Goal: Task Accomplishment & Management: Use online tool/utility

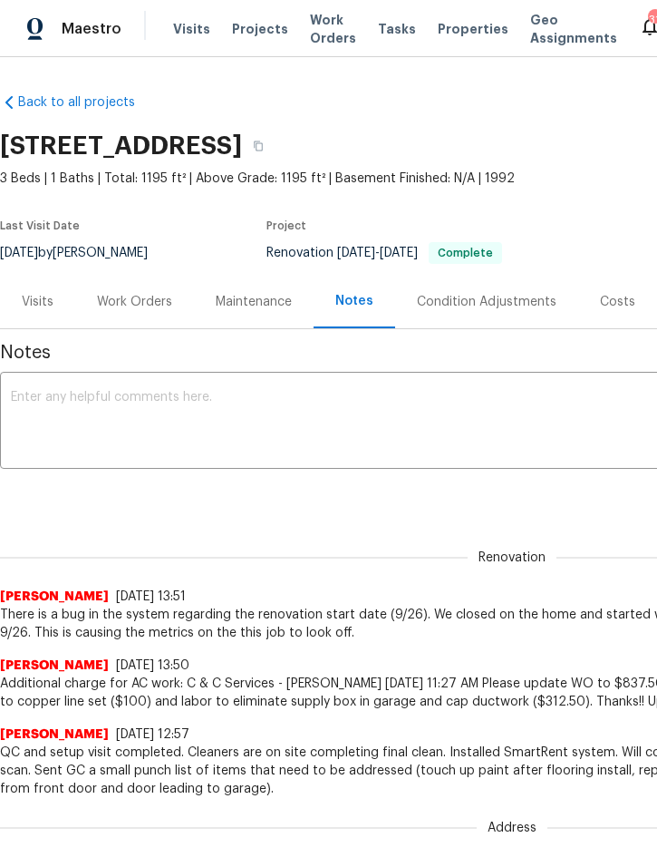
scroll to position [0, 120]
click at [130, 307] on div "Work Orders" at bounding box center [134, 302] width 75 height 18
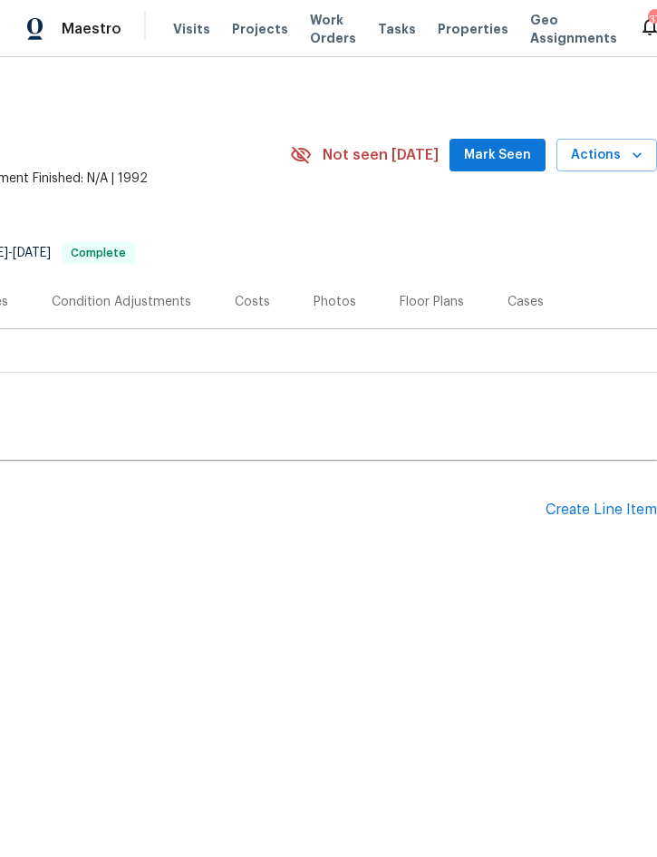
scroll to position [0, 367]
click at [586, 508] on div "Create Line Item" at bounding box center [601, 509] width 111 height 17
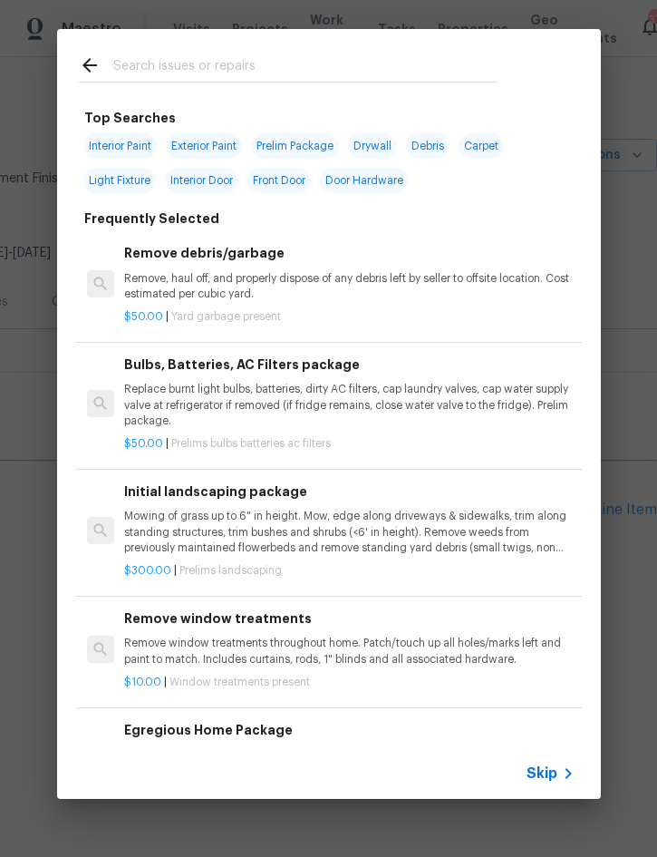
click at [238, 64] on input "text" at bounding box center [305, 67] width 384 height 27
type input "Deck"
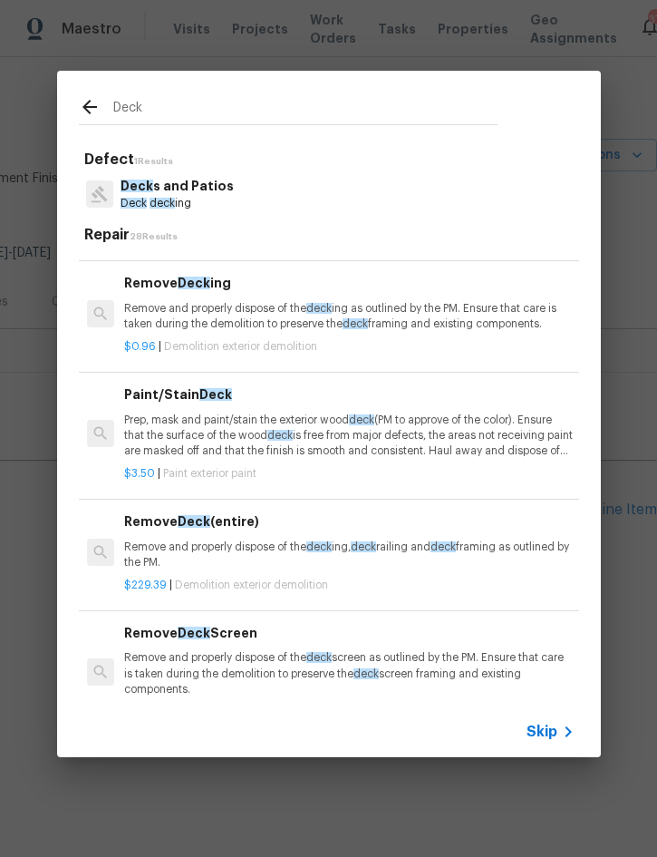
scroll to position [2209, 0]
click at [265, 412] on p "Prep, mask and paint/stain the exterior wood deck (PM to approve of the color).…" at bounding box center [349, 435] width 450 height 46
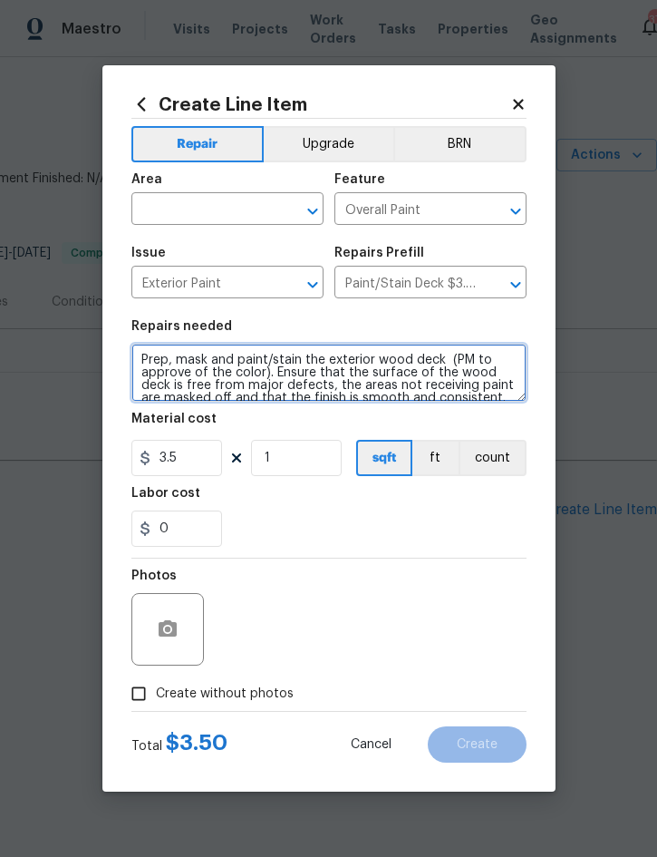
click at [152, 352] on textarea "Prep, mask and paint/stain the exterior wood deck (PM to approve of the color).…" at bounding box center [328, 373] width 395 height 58
click at [150, 353] on textarea "Prep, mask and paint/stain the exterior wood deck (PM to approve of the color).…" at bounding box center [328, 373] width 395 height 58
click at [149, 353] on textarea "Prep, mask and paint/stain the exterior wood deck (PM to approve of the color).…" at bounding box center [328, 373] width 395 height 58
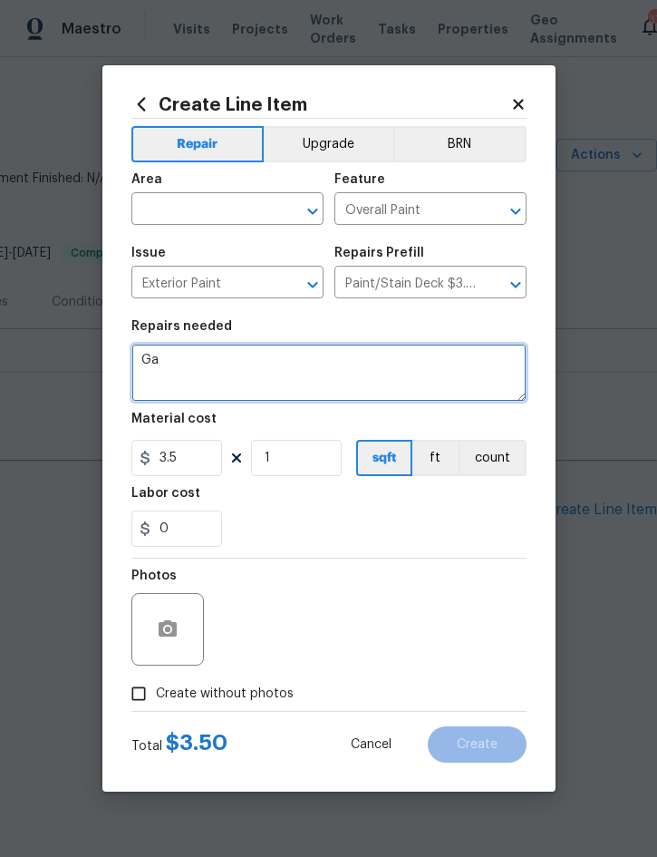
scroll to position [0, 0]
type textarea "Garage floor - repair all imperfections and repaint corner to corner."
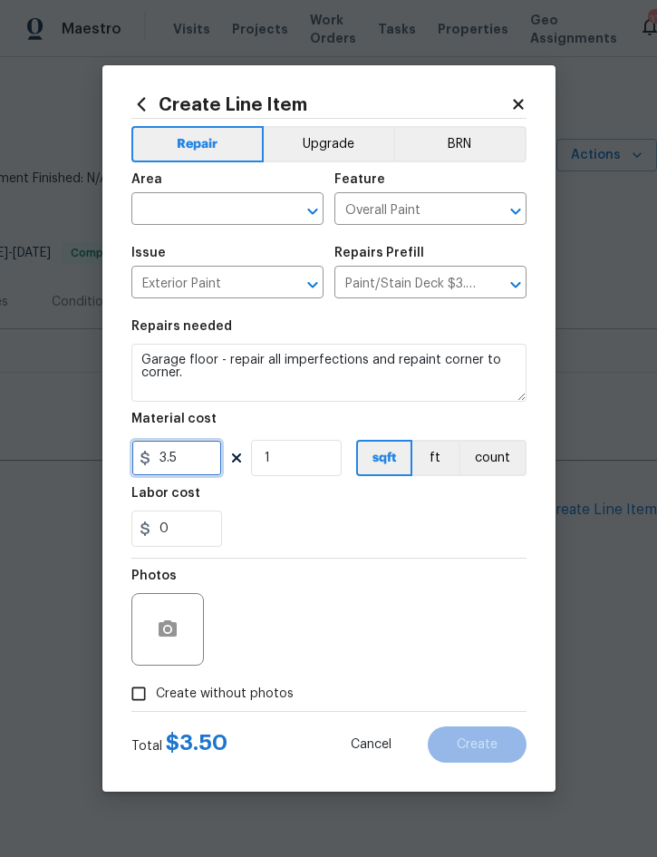
click at [189, 465] on input "3.5" at bounding box center [176, 458] width 91 height 36
type input "250"
click at [194, 199] on input "text" at bounding box center [201, 211] width 141 height 28
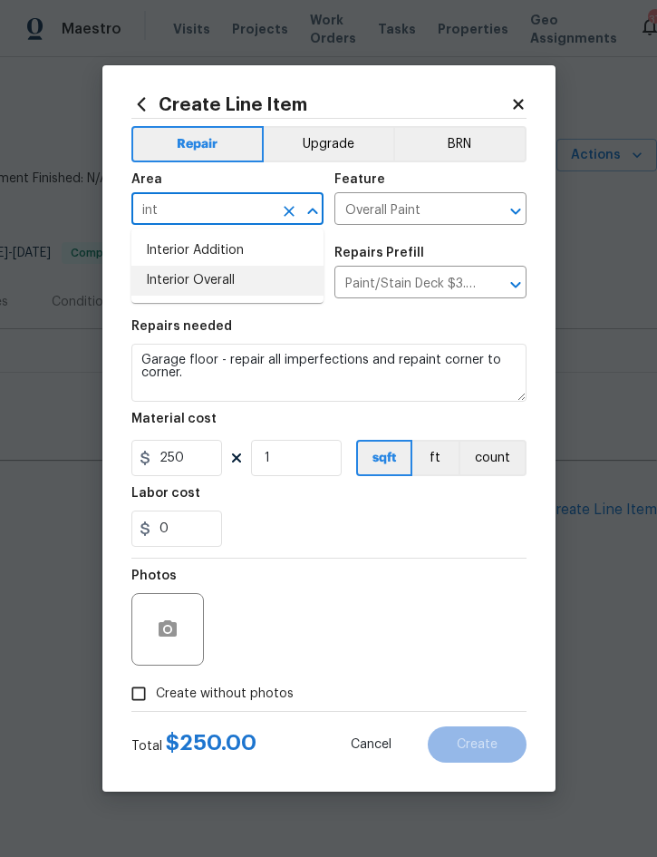
click at [208, 281] on li "Interior Overall" at bounding box center [227, 281] width 192 height 30
type input "Interior Overall"
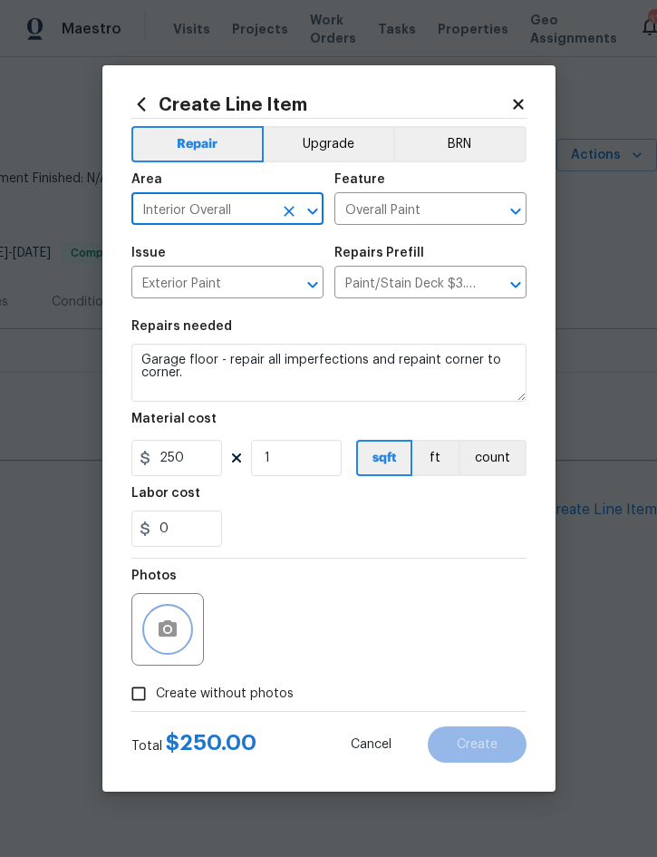
click at [170, 627] on icon "button" at bounding box center [168, 628] width 18 height 16
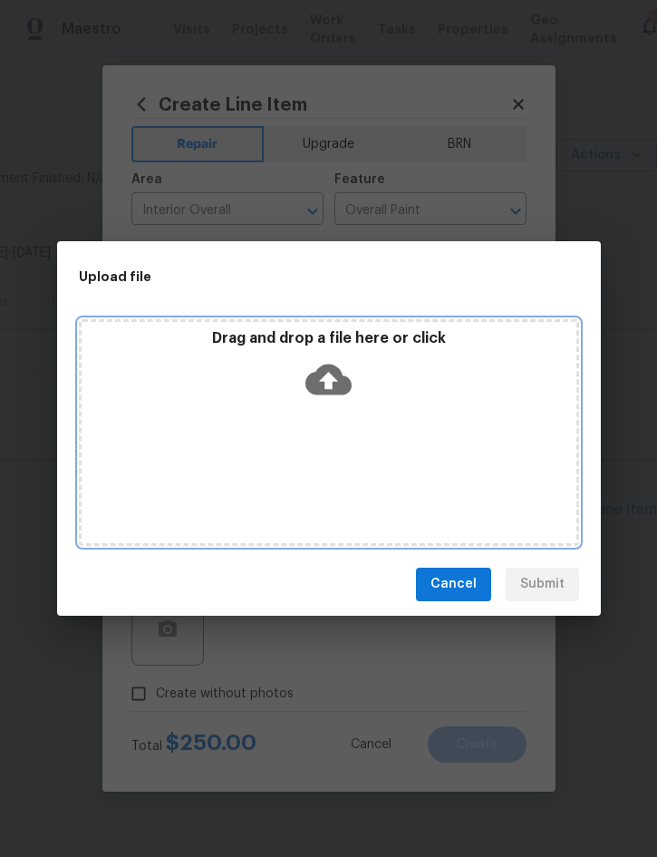
click at [405, 378] on div "Drag and drop a file here or click" at bounding box center [329, 368] width 495 height 78
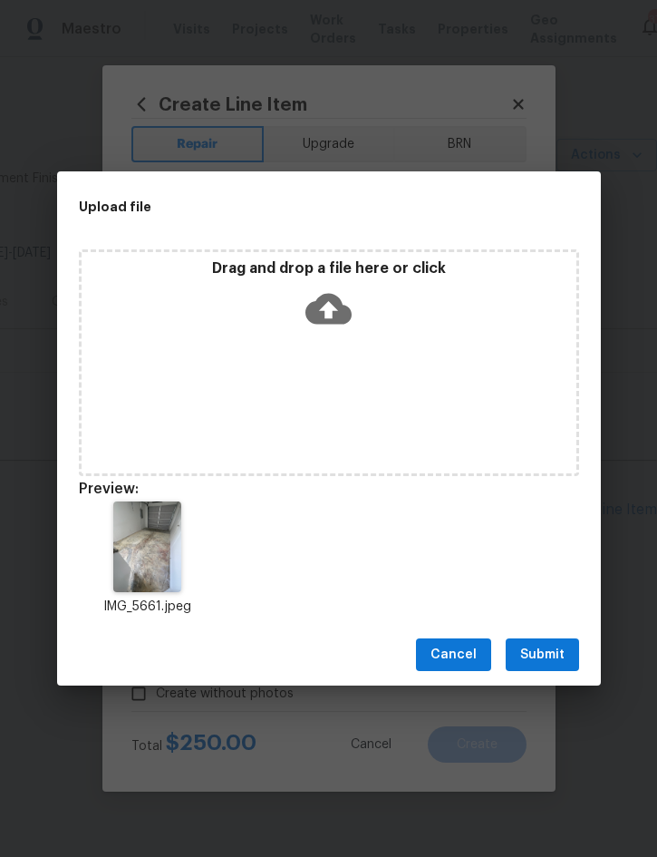
click at [553, 650] on span "Submit" at bounding box center [542, 655] width 44 height 23
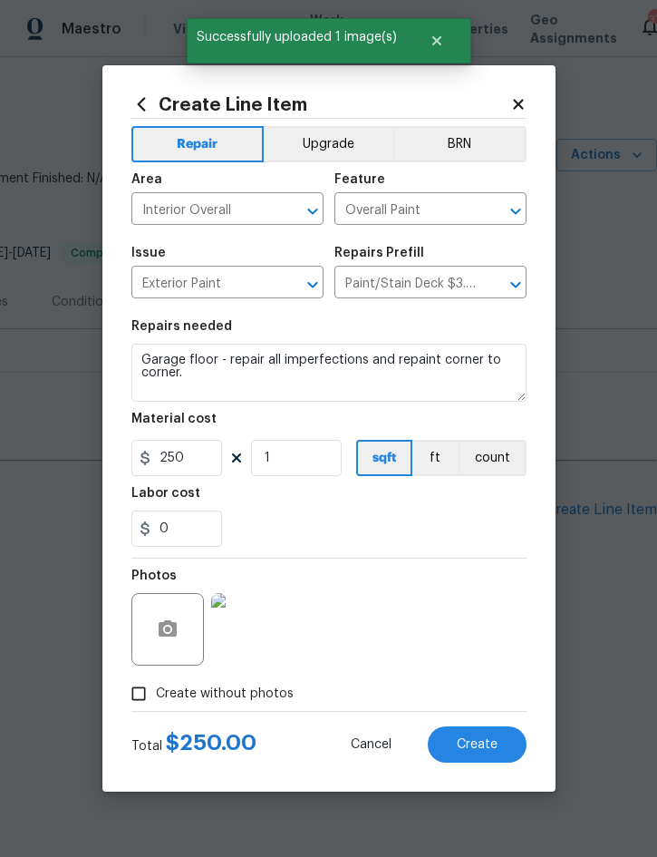
click at [488, 733] on button "Create" at bounding box center [477, 744] width 99 height 36
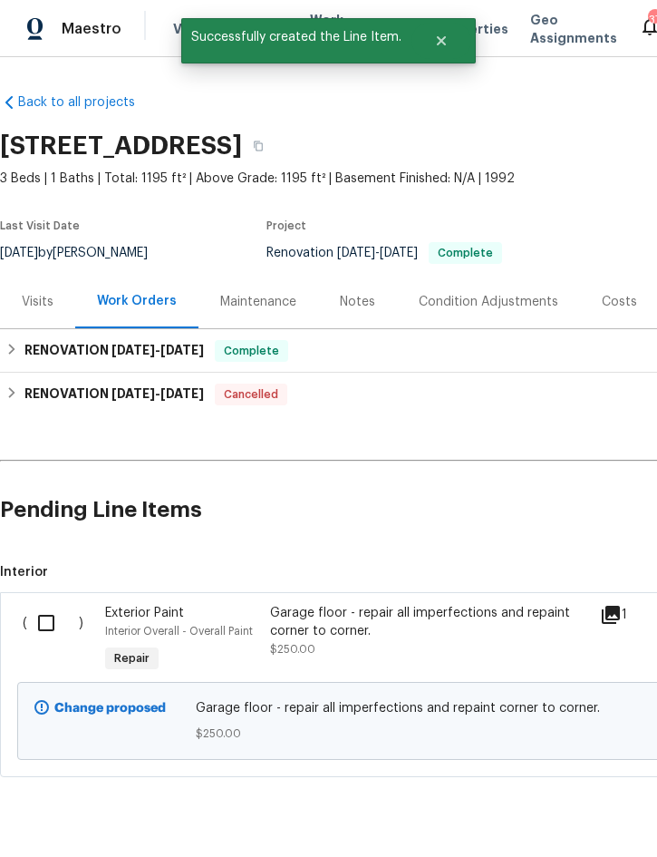
click at [55, 631] on input "checkbox" at bounding box center [53, 623] width 52 height 38
checkbox input "true"
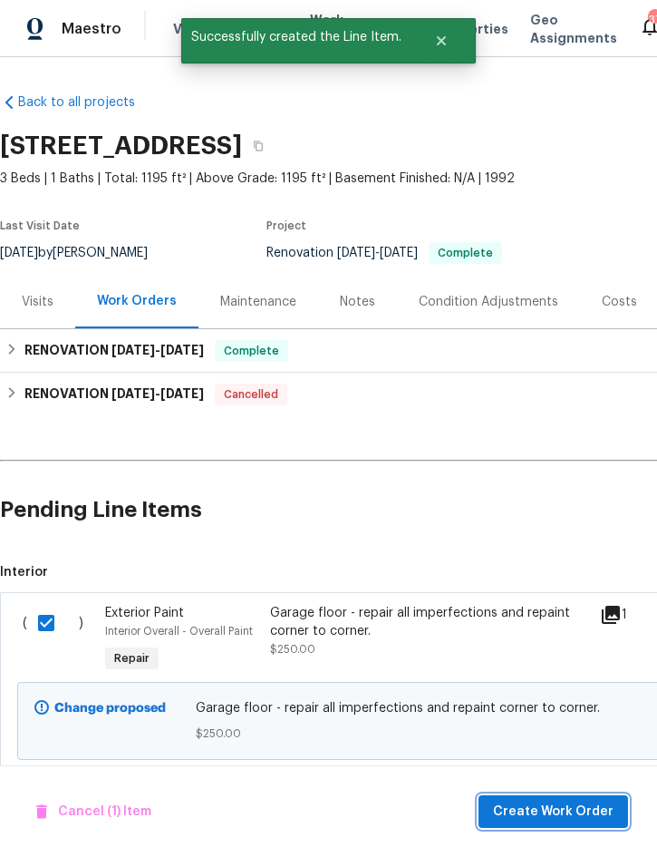
click at [537, 810] on span "Create Work Order" at bounding box center [553, 811] width 121 height 23
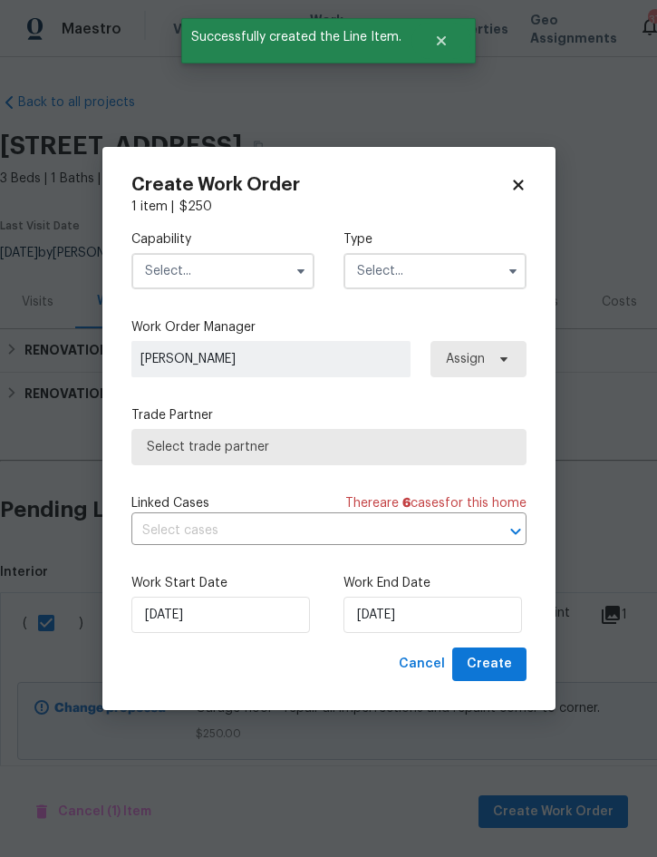
click at [237, 274] on input "text" at bounding box center [222, 271] width 183 height 36
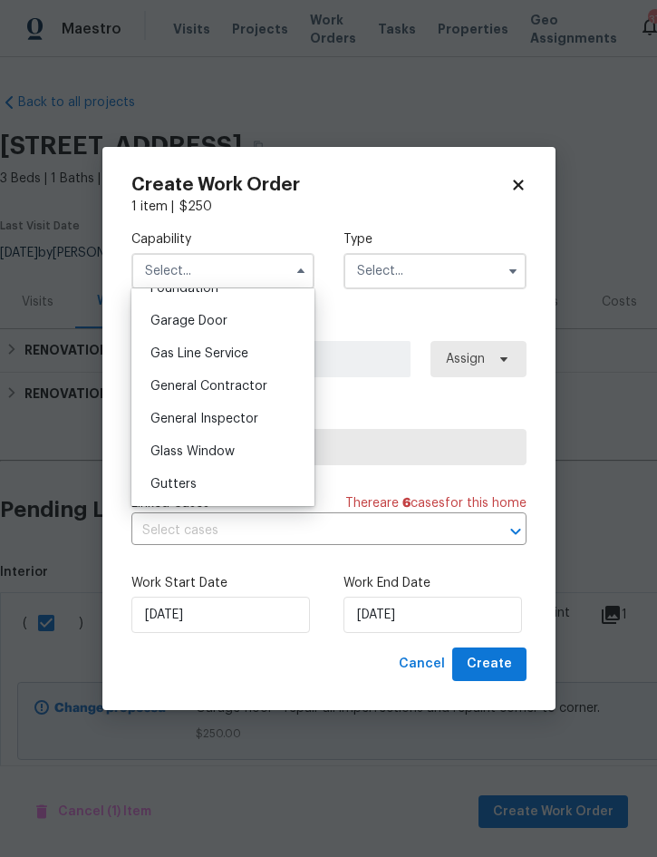
scroll to position [790, 0]
click at [260, 372] on div "General Contractor" at bounding box center [223, 385] width 174 height 33
type input "General Contractor"
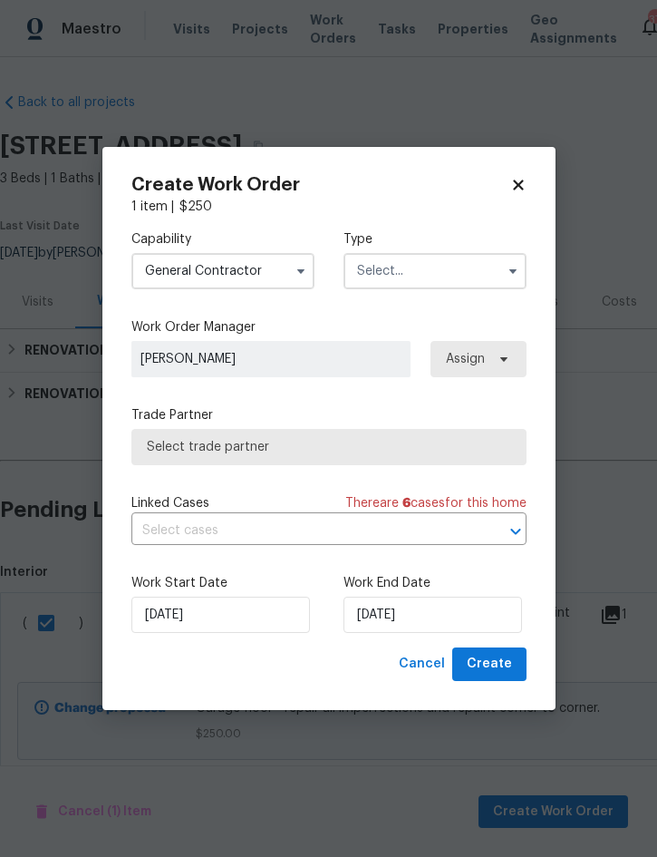
click at [424, 273] on input "text" at bounding box center [435, 271] width 183 height 36
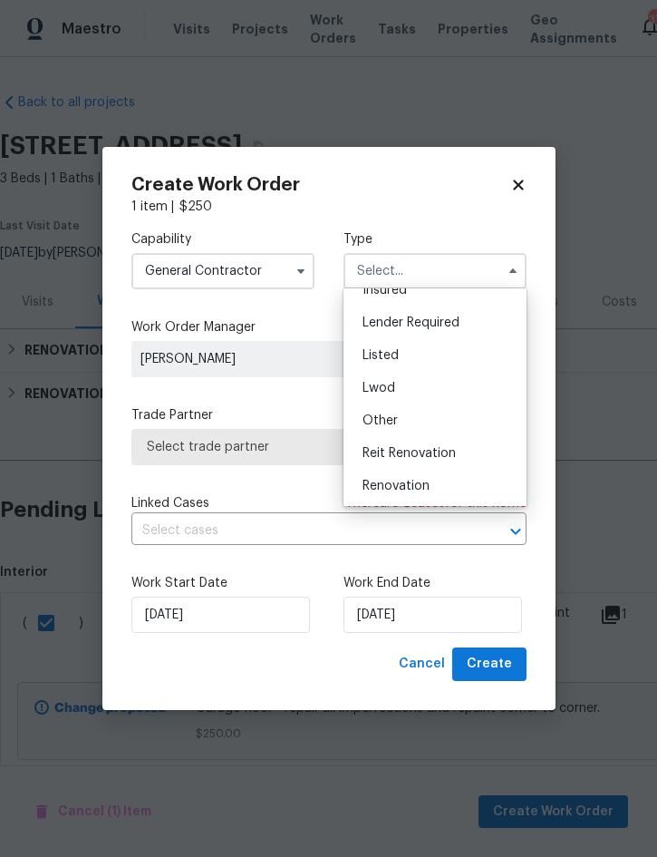
scroll to position [117, 0]
click at [417, 351] on div "Listed" at bounding box center [435, 355] width 174 height 33
type input "Listed"
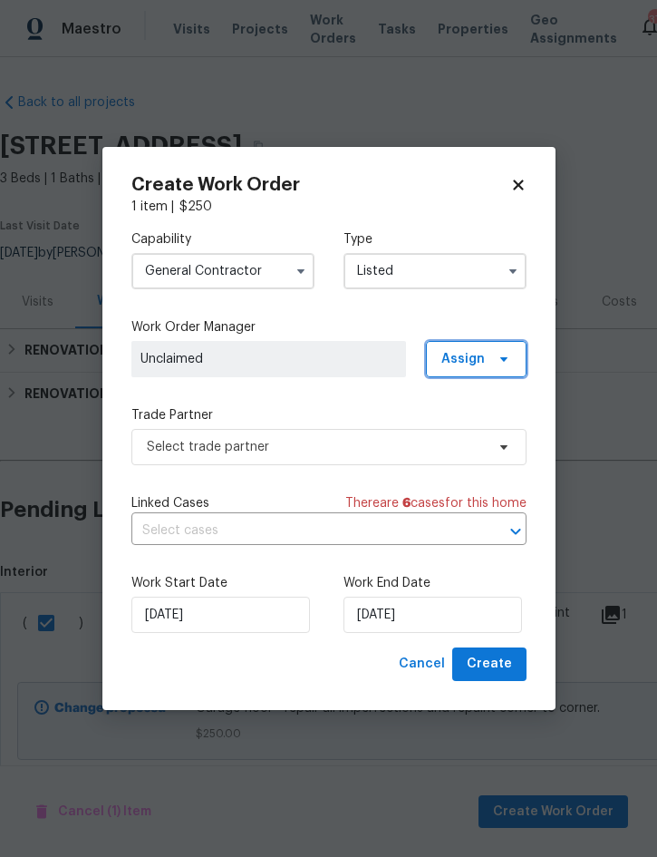
click at [488, 360] on span "Assign" at bounding box center [476, 359] width 101 height 36
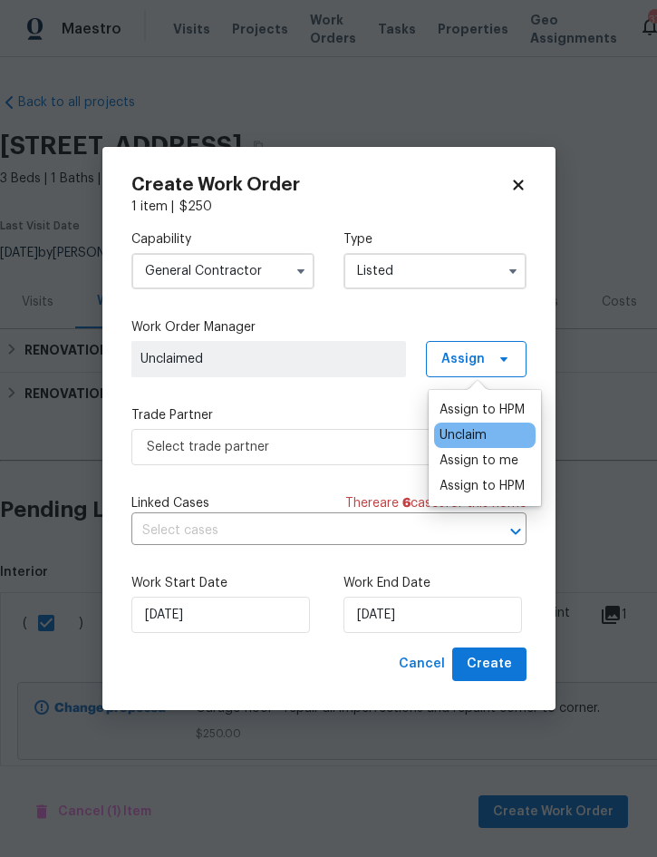
click at [492, 459] on div "Assign to me" at bounding box center [479, 460] width 79 height 18
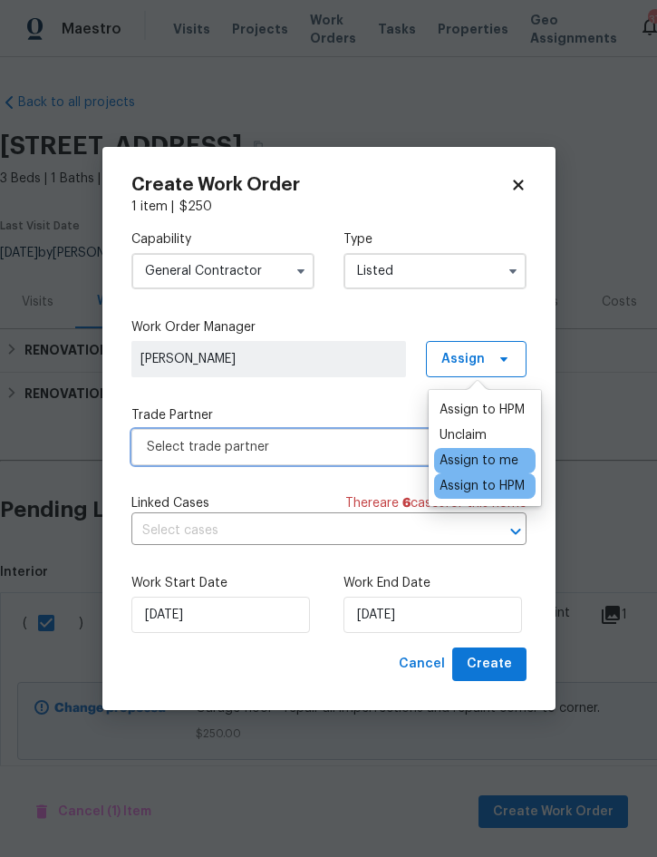
click at [278, 444] on span "Select trade partner" at bounding box center [316, 447] width 338 height 18
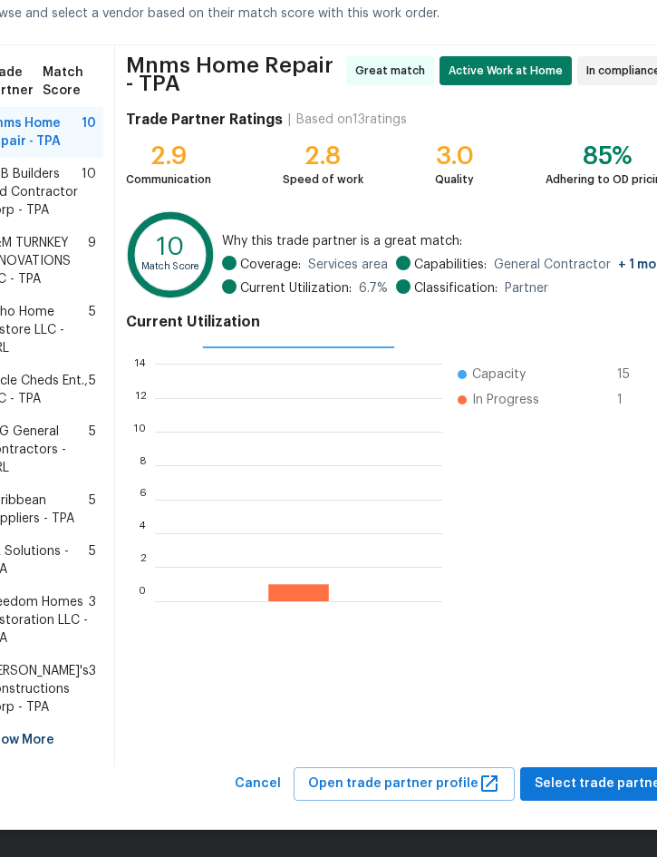
scroll to position [149, 0]
click at [599, 782] on span "Select trade partner" at bounding box center [600, 783] width 131 height 23
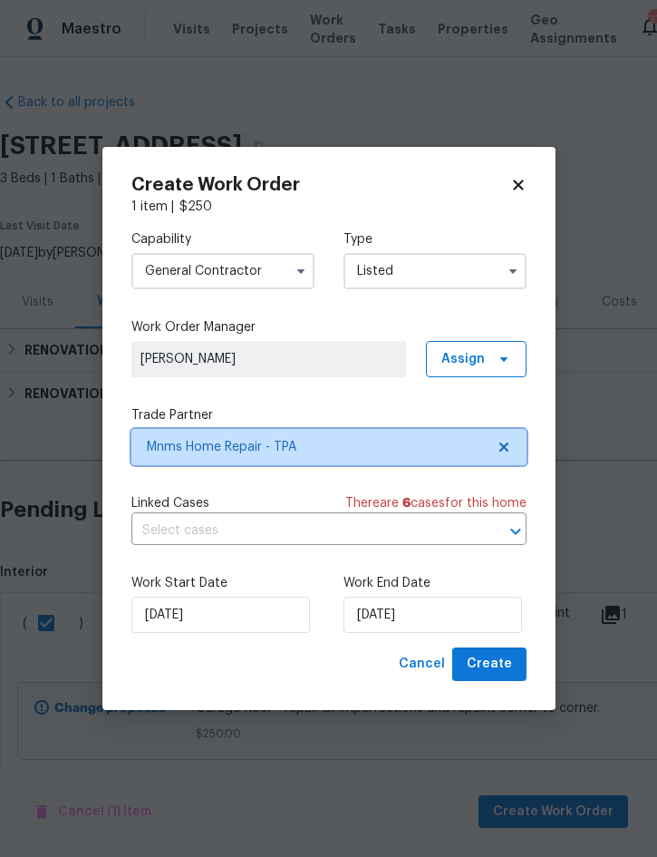
scroll to position [0, 0]
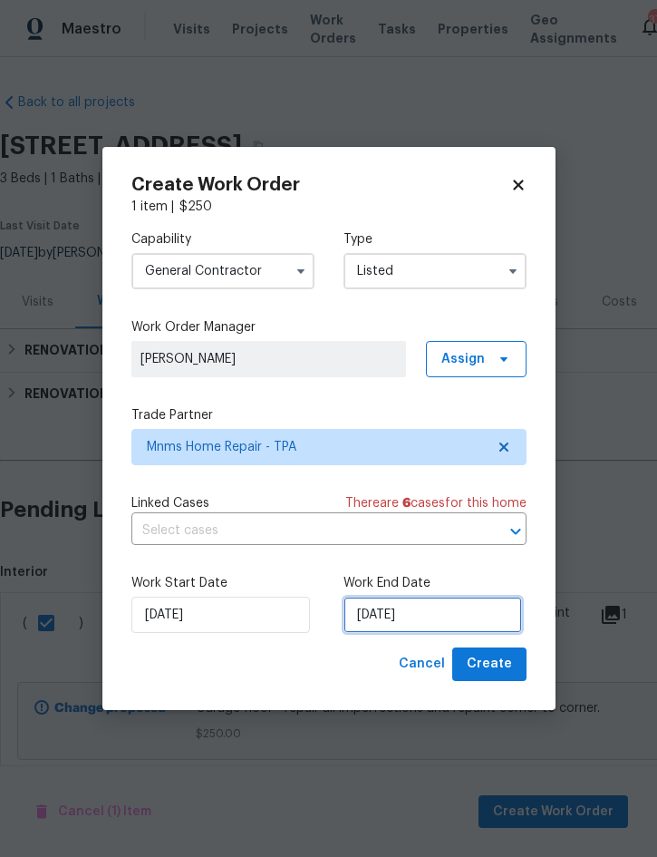
click at [443, 610] on input "[DATE]" at bounding box center [433, 614] width 179 height 36
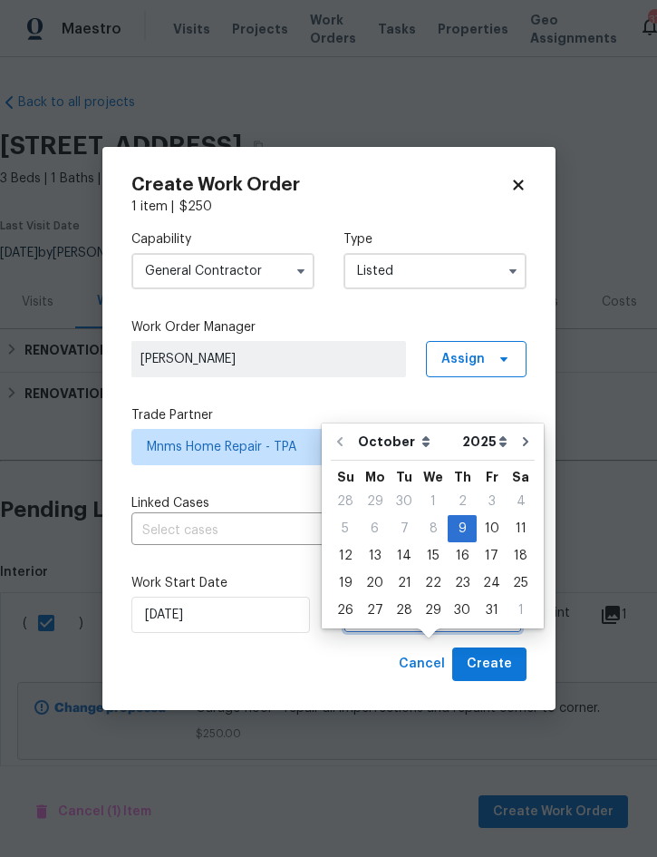
scroll to position [43, 0]
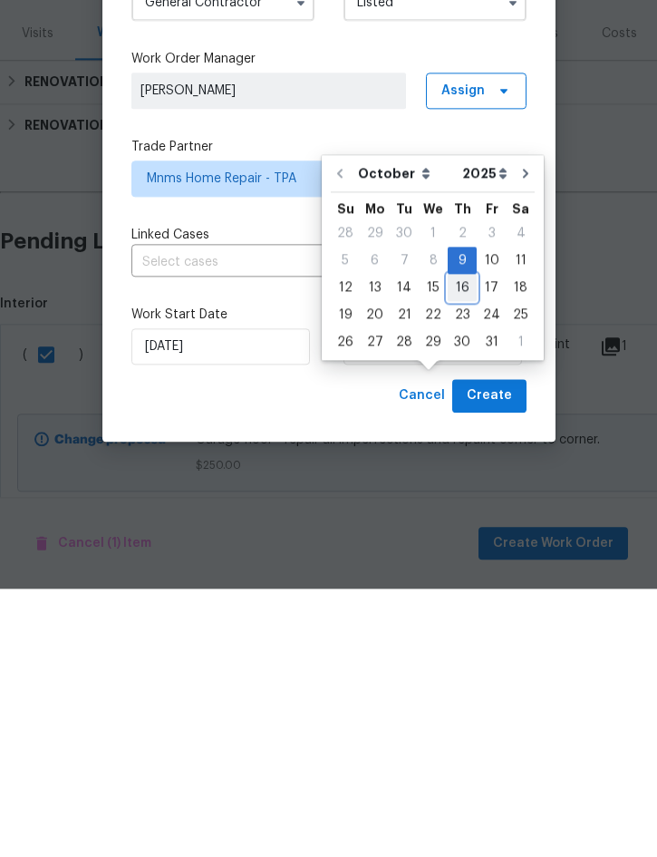
click at [462, 543] on div "16" at bounding box center [462, 555] width 29 height 25
type input "[DATE]"
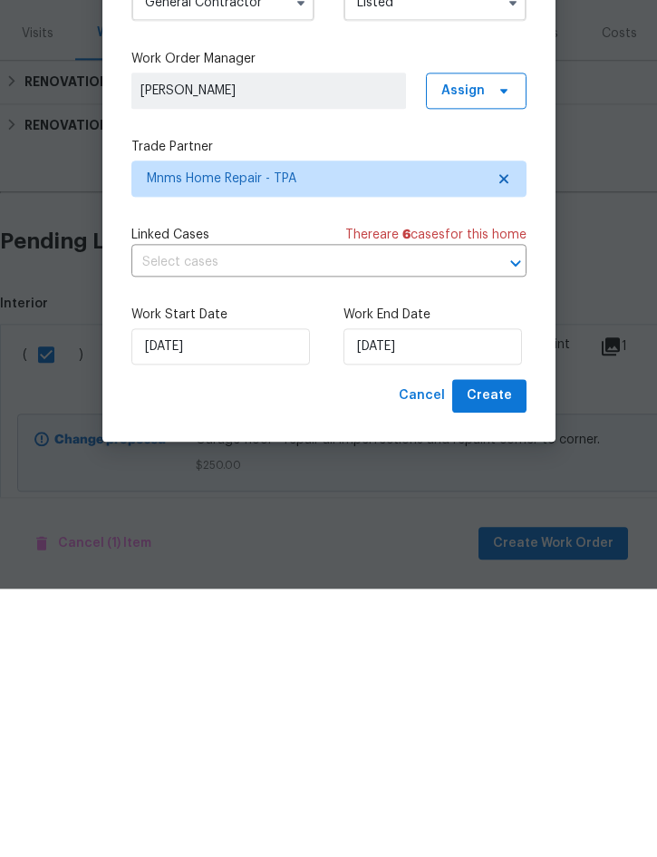
scroll to position [44, 0]
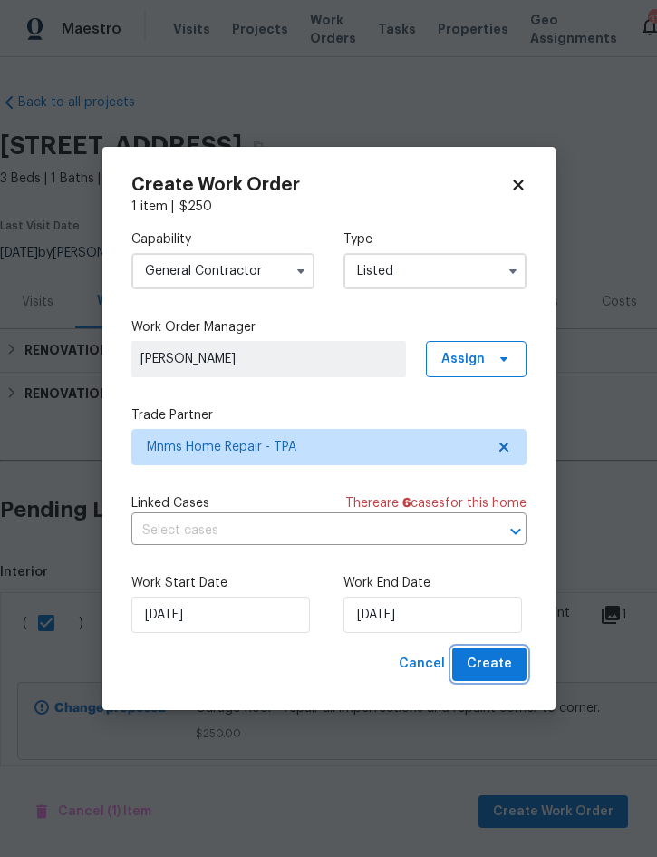
click at [488, 663] on span "Create" at bounding box center [489, 664] width 45 height 23
checkbox input "false"
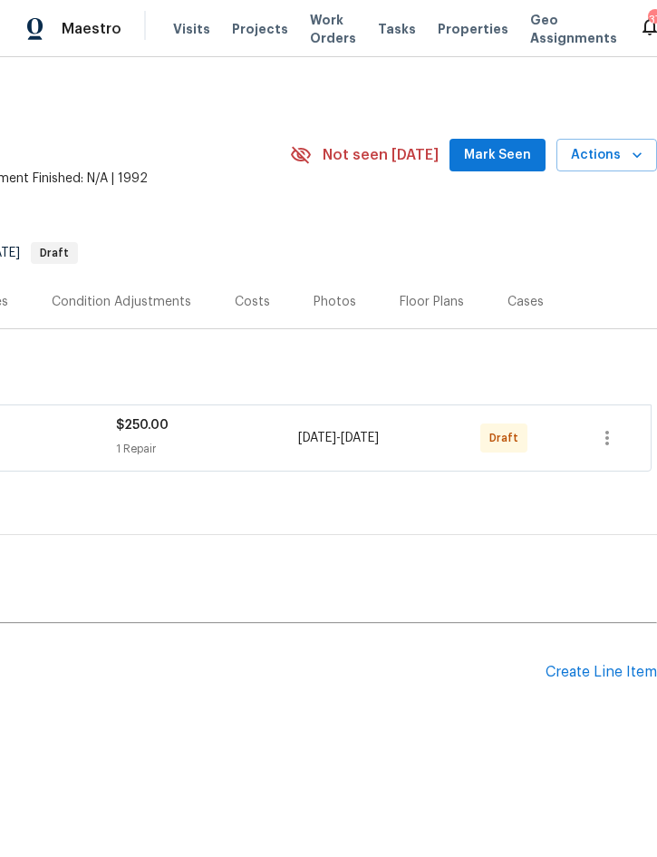
scroll to position [0, 367]
click at [605, 443] on icon "button" at bounding box center [607, 438] width 4 height 15
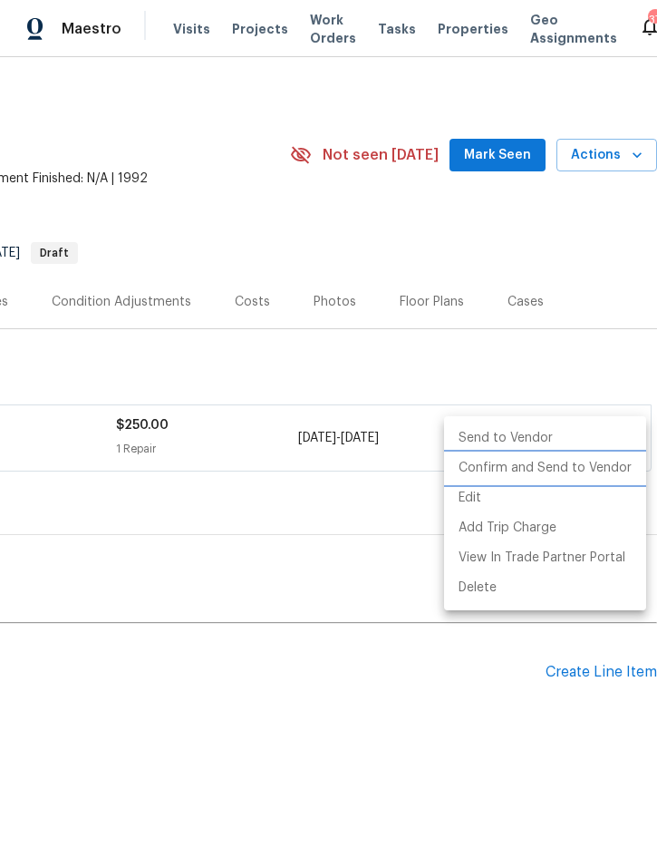
click at [593, 470] on li "Confirm and Send to Vendor" at bounding box center [545, 468] width 202 height 30
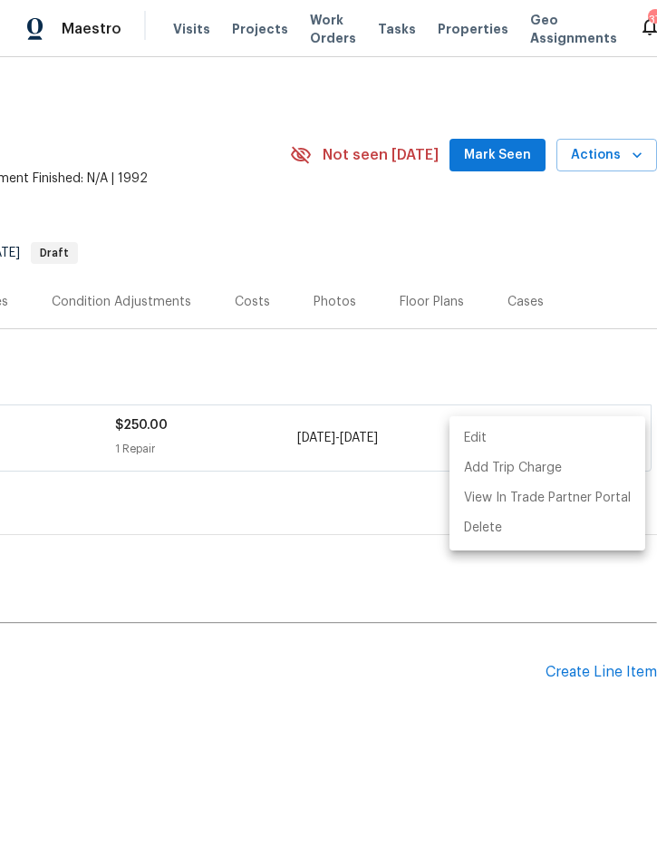
click at [295, 648] on div at bounding box center [328, 428] width 657 height 857
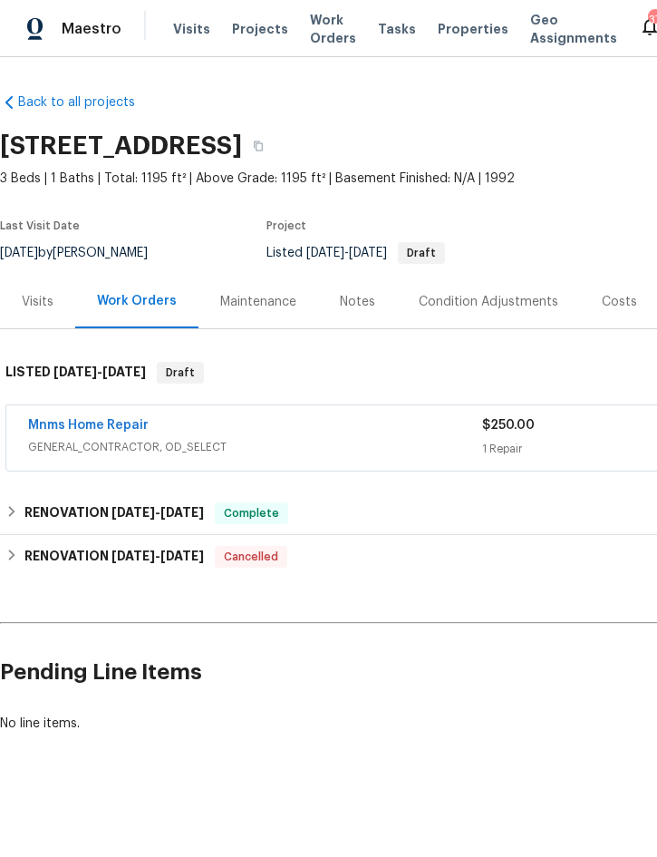
scroll to position [0, 0]
click at [362, 302] on div "Notes" at bounding box center [357, 302] width 35 height 18
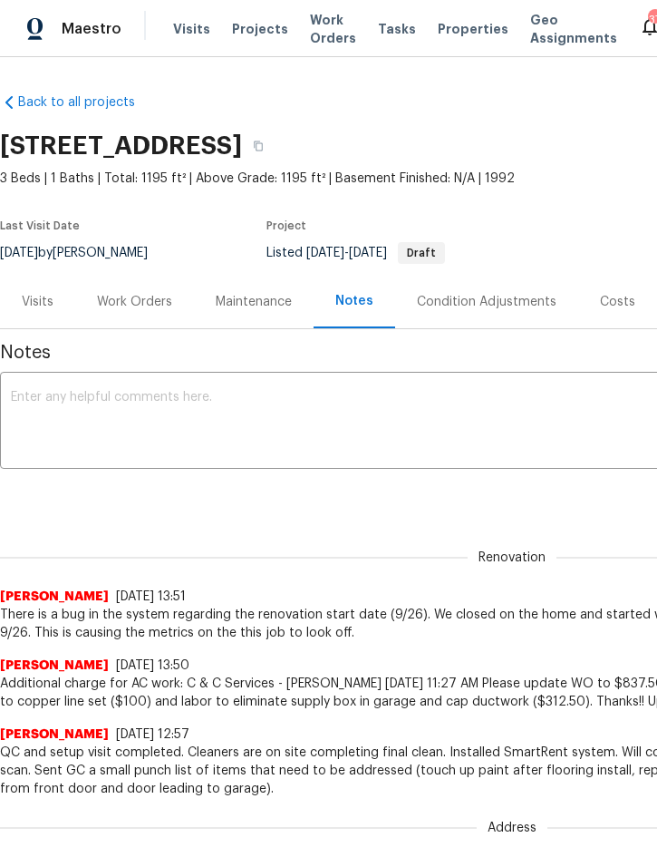
click at [214, 415] on textarea at bounding box center [512, 422] width 1002 height 63
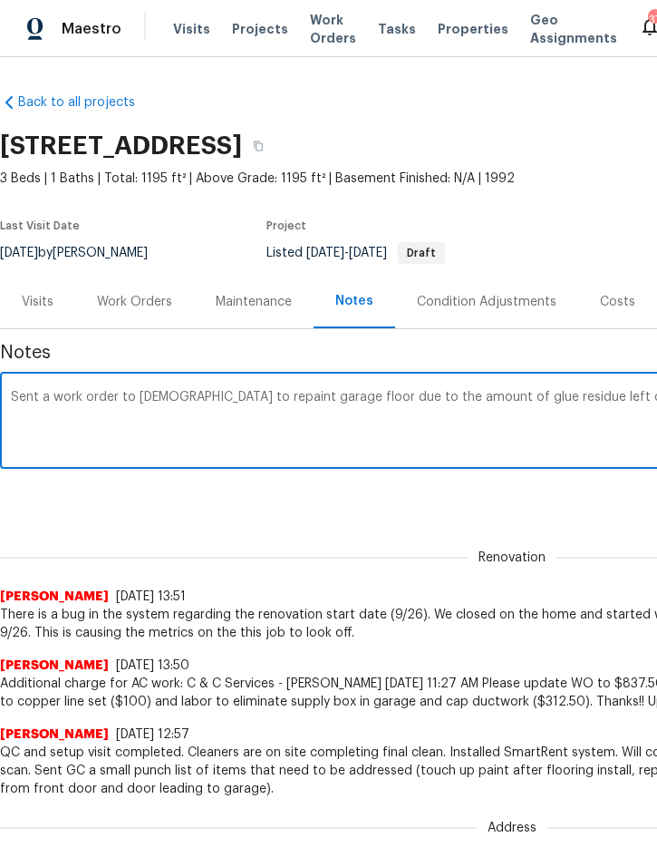
scroll to position [0, 331]
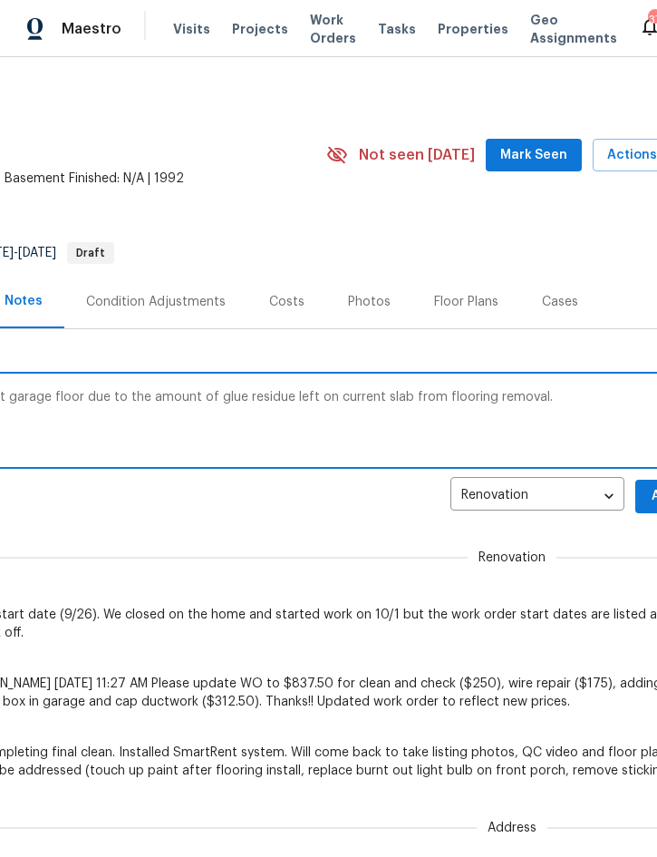
type textarea "Sent a work order to contractor to repaint garage floor due to the amount of gl…"
click at [652, 489] on span "Add" at bounding box center [664, 496] width 29 height 23
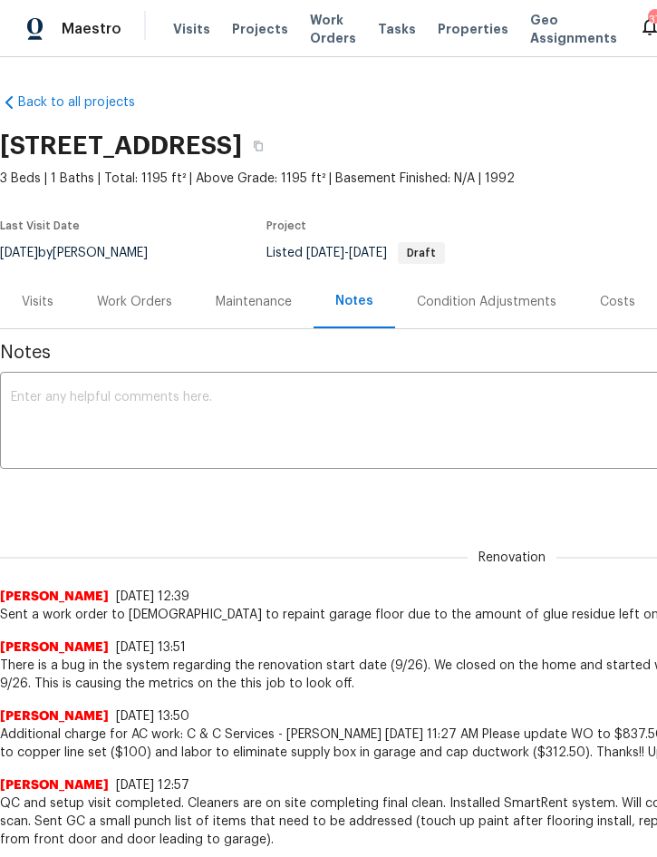
scroll to position [0, 0]
